Goal: Information Seeking & Learning: Learn about a topic

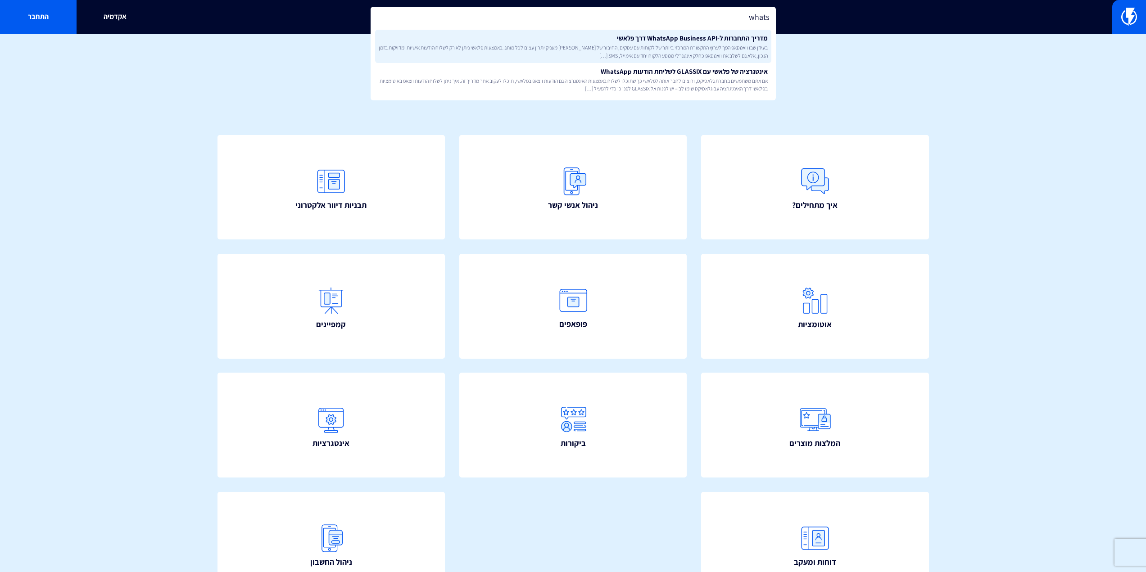
type input "whats"
click at [527, 46] on span "בעידן שבו וואטסאפ הפך לערוץ התקשורת המרכזי ביותר של לקוחות עם עסקים, החיבור של …" at bounding box center [573, 51] width 389 height 15
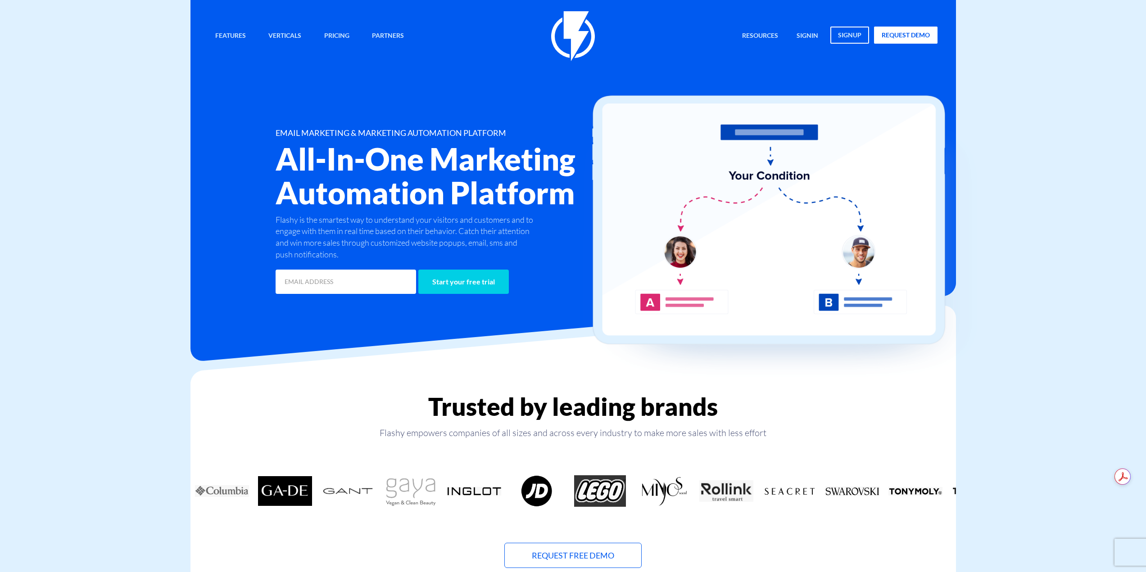
click at [977, 188] on img at bounding box center [785, 238] width 405 height 287
